Goal: Find specific page/section: Locate item on page

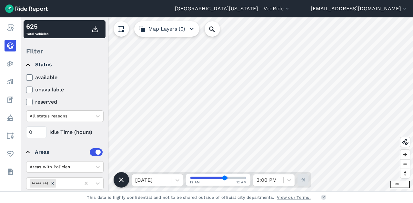
scroll to position [94, 0]
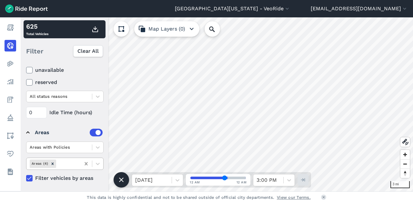
click at [89, 163] on icon at bounding box center [86, 164] width 6 height 6
click at [87, 163] on icon at bounding box center [86, 164] width 6 height 6
click at [97, 162] on icon at bounding box center [97, 164] width 6 height 6
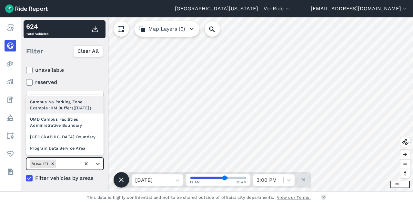
click at [78, 107] on div "Campus No Parking Zone Example 10M Buffers([DATE])" at bounding box center [64, 104] width 77 height 17
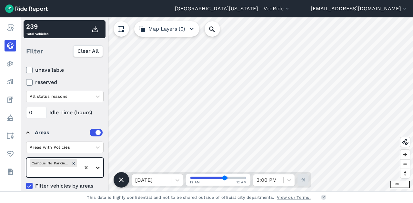
click at [99, 168] on icon at bounding box center [97, 168] width 6 height 6
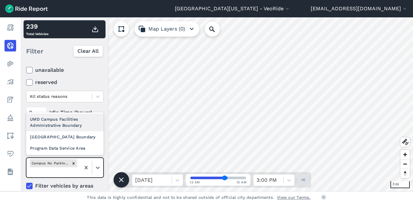
click at [67, 125] on div "UMD Campus Facilities Administrative Boundary" at bounding box center [64, 122] width 77 height 17
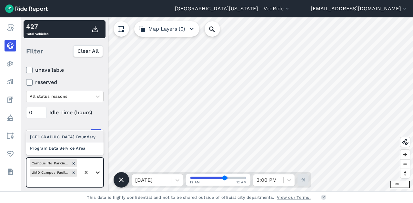
click at [98, 170] on icon at bounding box center [97, 173] width 6 height 6
click at [72, 137] on div "[GEOGRAPHIC_DATA] Boundary" at bounding box center [64, 137] width 77 height 11
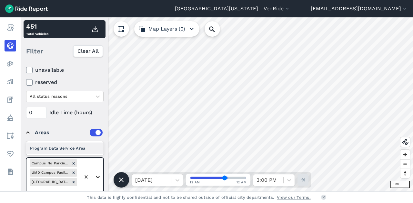
click at [100, 175] on icon at bounding box center [97, 177] width 6 height 6
click at [73, 145] on div "Program Data Service Area" at bounding box center [64, 148] width 77 height 11
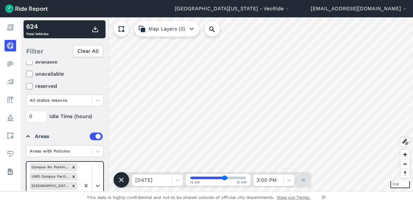
scroll to position [86, 0]
